Goal: Find specific page/section: Find specific page/section

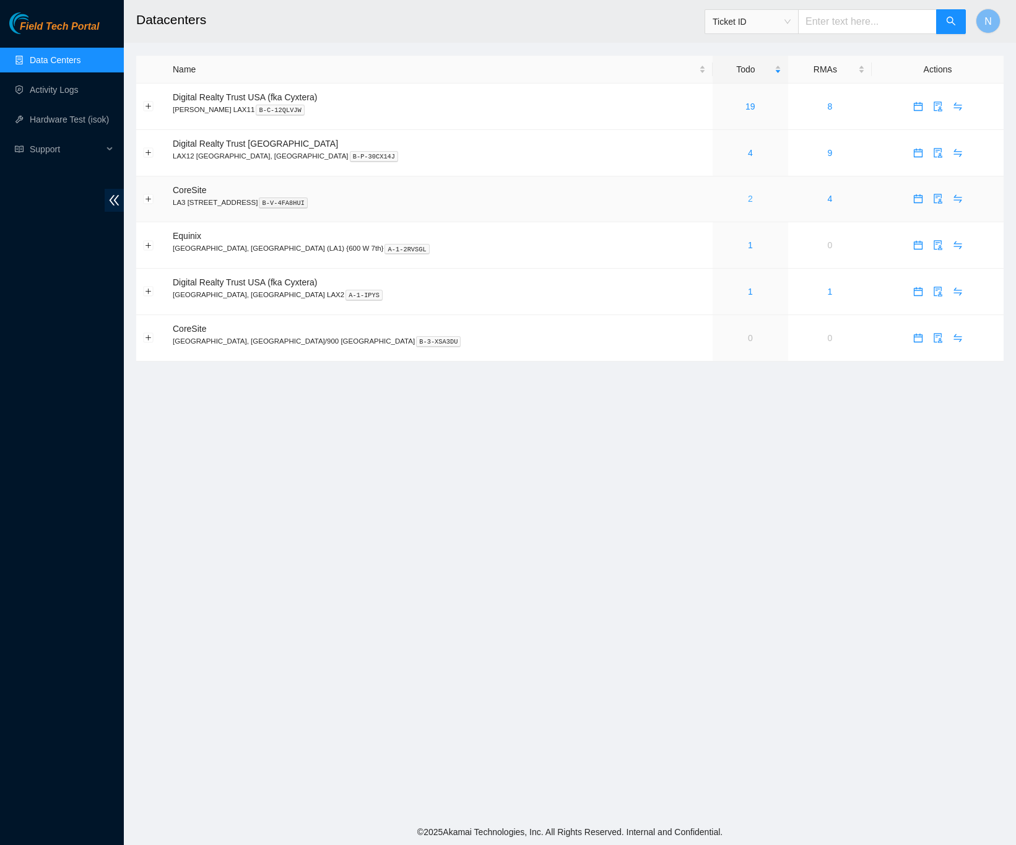
click at [748, 203] on link "2" at bounding box center [750, 199] width 5 height 10
click at [748, 204] on link "2" at bounding box center [750, 199] width 5 height 10
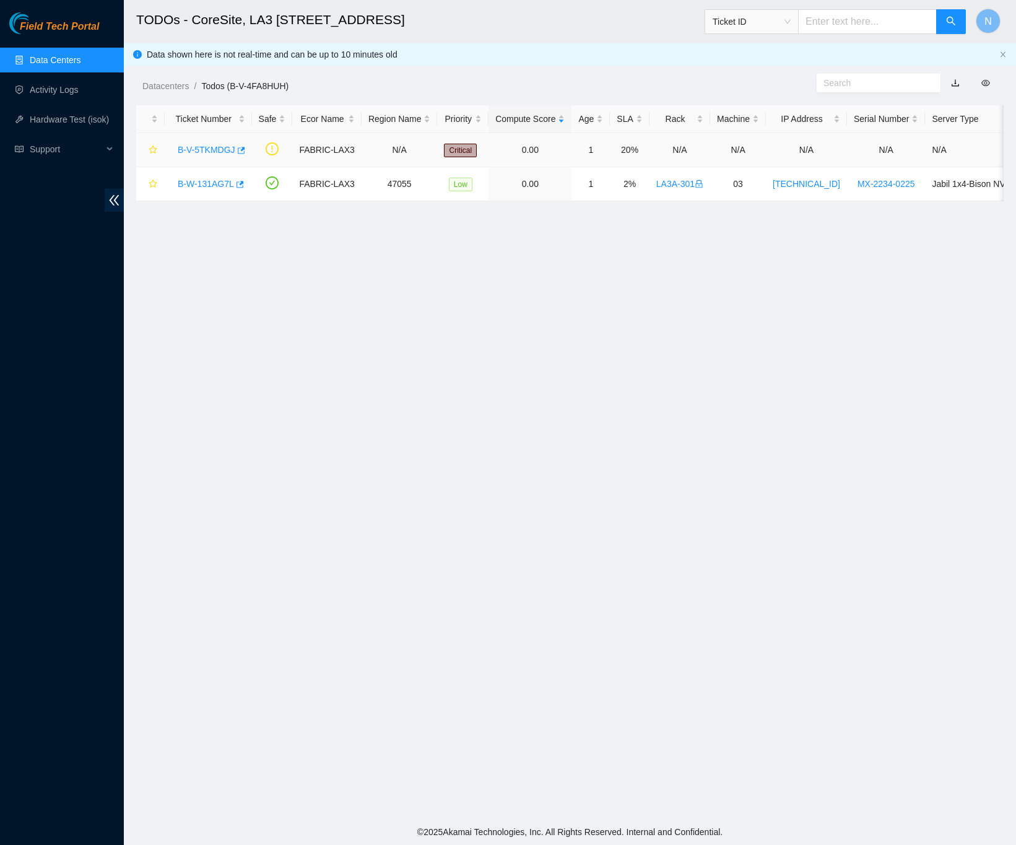
click at [204, 147] on link "B-V-5TKMDGJ" at bounding box center [207, 150] width 58 height 10
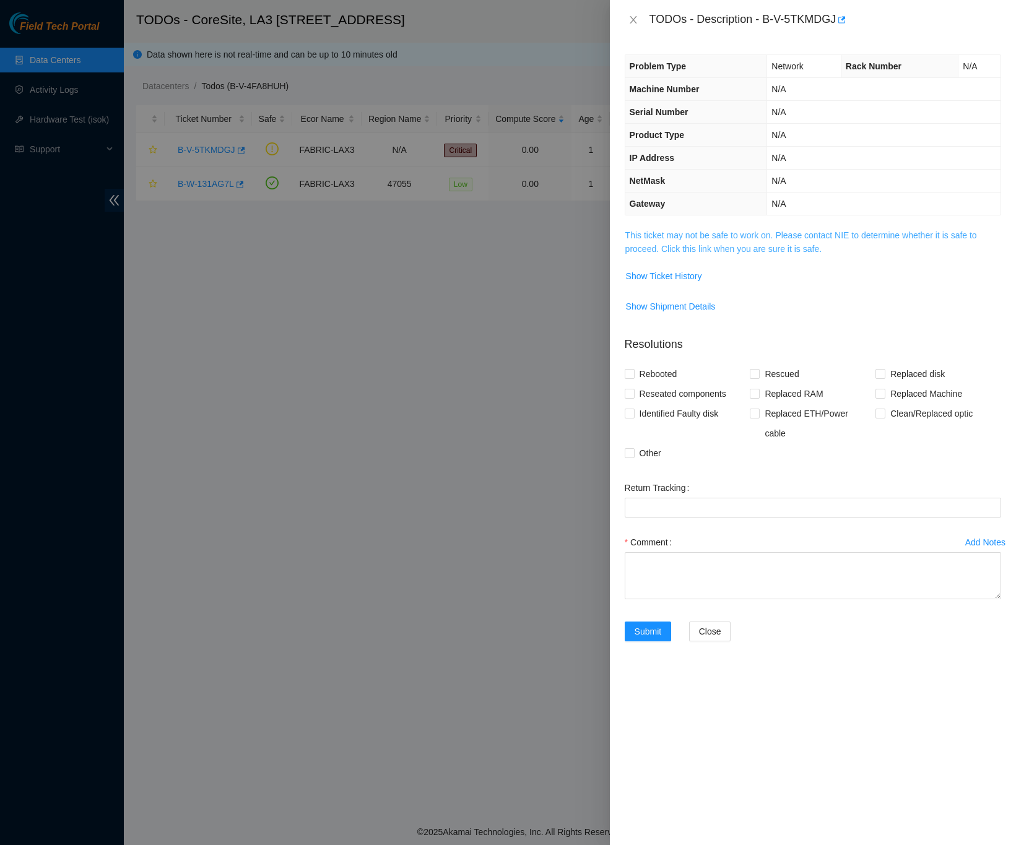
click at [710, 251] on link "This ticket may not be safe to work on. Please contact NIE to determine whether…" at bounding box center [801, 242] width 352 height 24
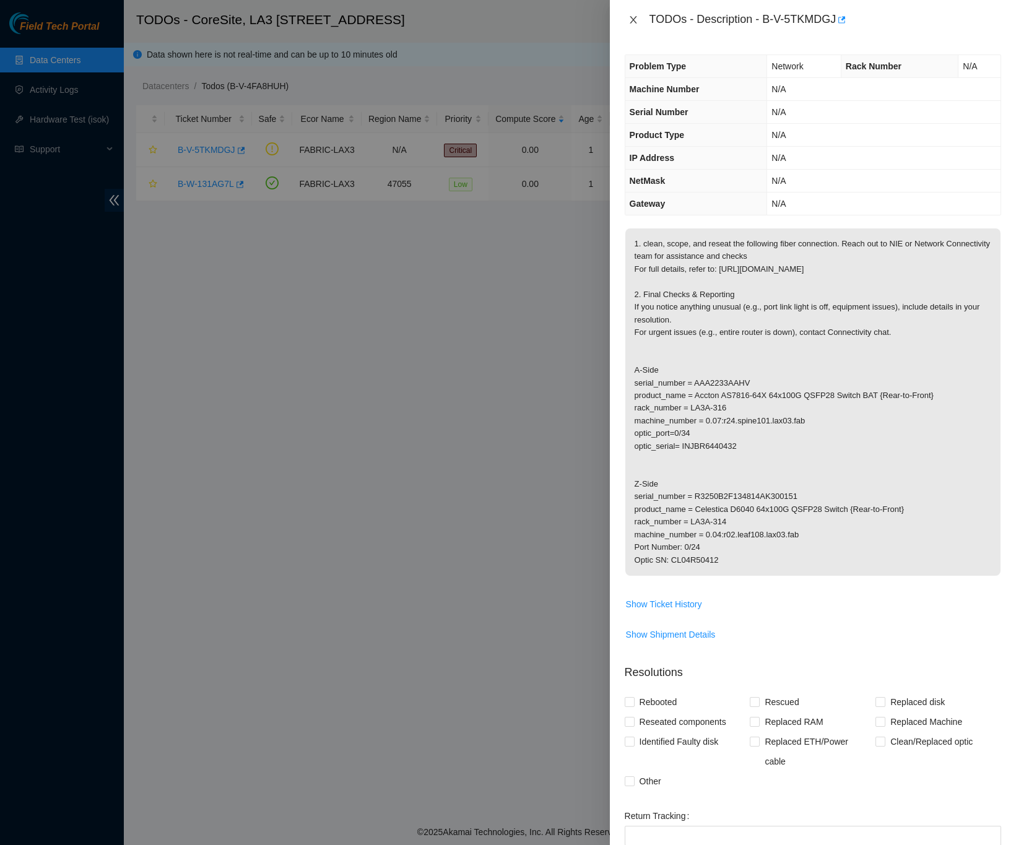
click at [634, 17] on icon "close" at bounding box center [633, 19] width 7 height 7
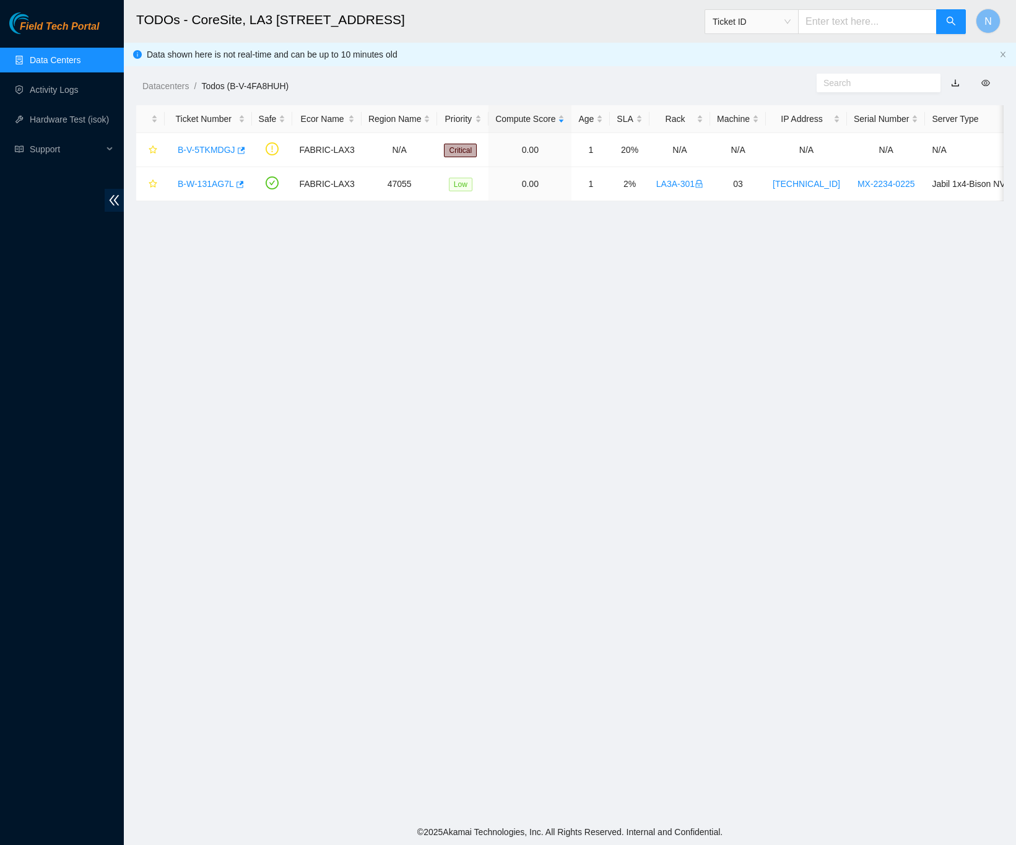
click at [72, 59] on link "Data Centers" at bounding box center [55, 60] width 51 height 10
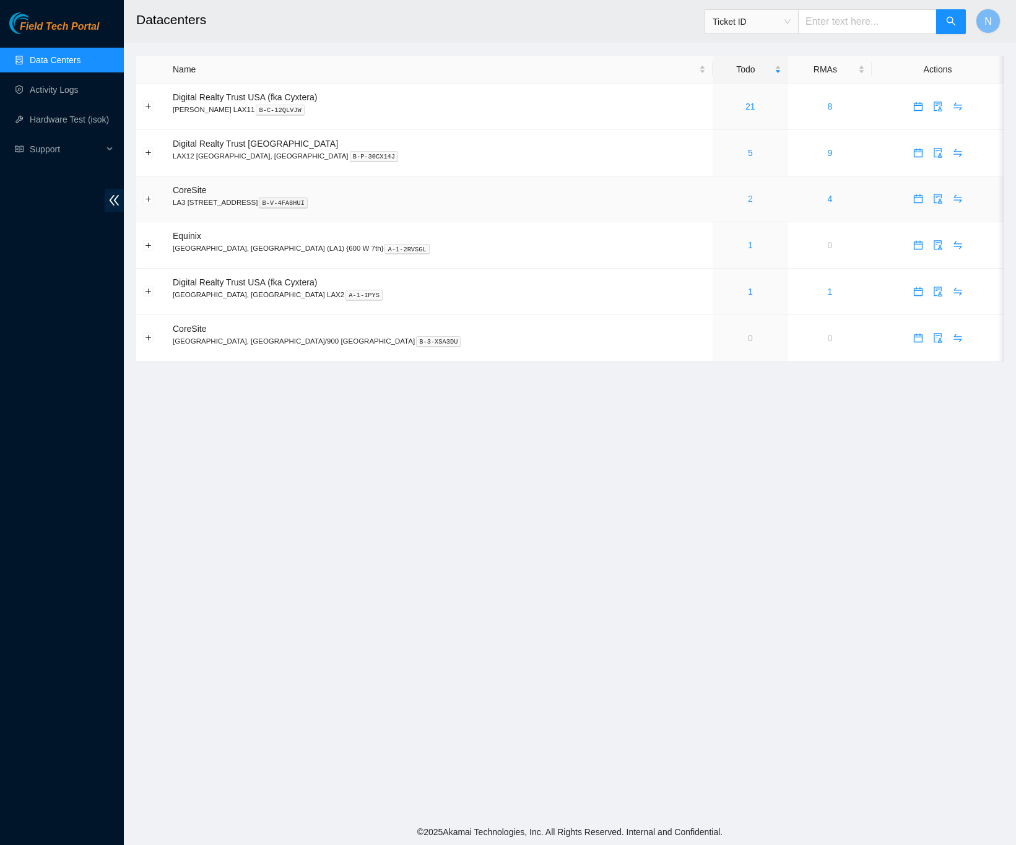
click at [748, 203] on link "2" at bounding box center [750, 199] width 5 height 10
